Goal: Task Accomplishment & Management: Manage account settings

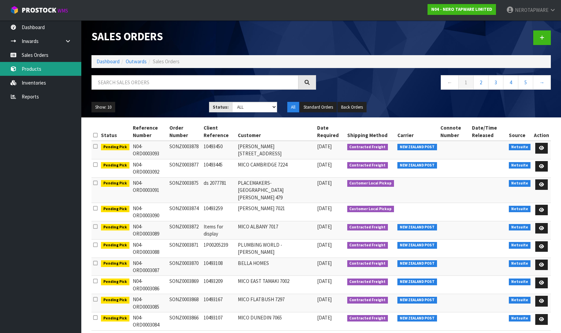
click at [30, 68] on link "Products" at bounding box center [40, 69] width 81 height 14
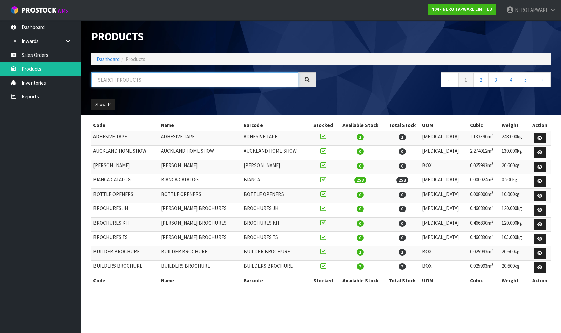
click at [125, 81] on input "text" at bounding box center [194, 79] width 207 height 15
click at [125, 80] on input "text" at bounding box center [194, 79] width 207 height 15
paste input "NR162205aBN"
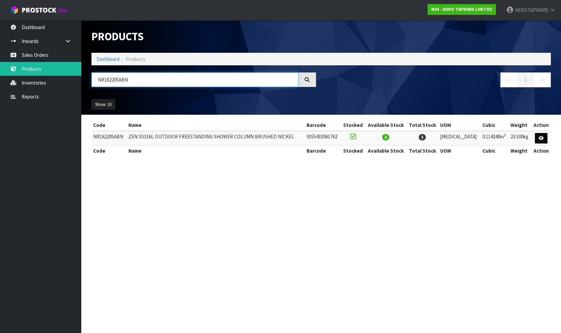
type input "NR162205ABN"
click at [540, 137] on icon at bounding box center [540, 138] width 5 height 4
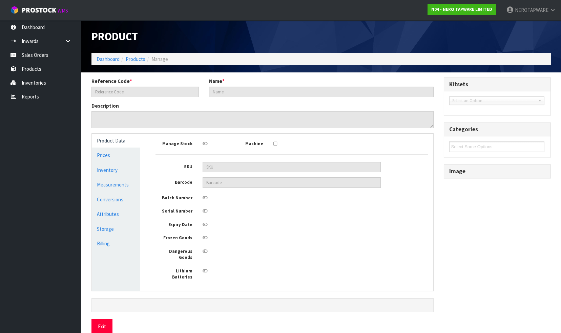
type input "NR162205ABN"
type input "ZEN SS316L OUTDOOR FREESTANDING SHOWER COLUMN BRUSHED NICKEL"
type input "9355433061762"
type input "140"
type input "68"
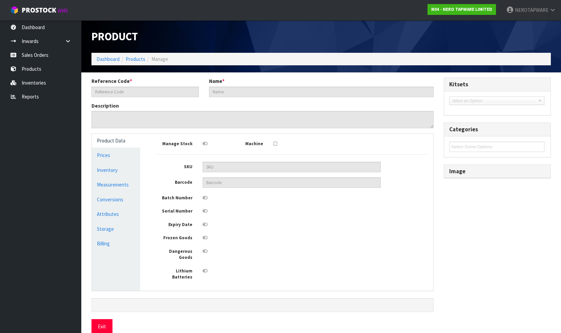
type input "12"
type input "0.11424"
type input "23.5"
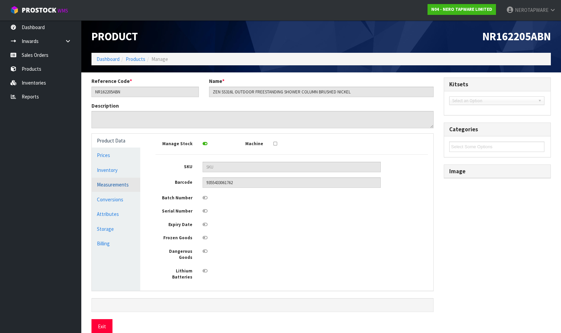
click at [106, 186] on link "Measurements" at bounding box center [116, 185] width 48 height 14
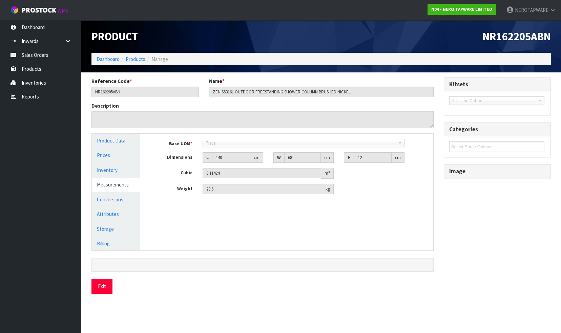
click at [227, 238] on div "Manage Stock Machine SKU Barcode 9355433061762 Batch Number Serial Number Expir…" at bounding box center [291, 192] width 293 height 117
click at [369, 213] on div "Manage Stock Machine SKU Barcode 9355433061762 Batch Number Serial Number Expir…" at bounding box center [291, 192] width 293 height 117
click at [111, 185] on link "Measurements" at bounding box center [116, 185] width 48 height 14
